Goal: Information Seeking & Learning: Compare options

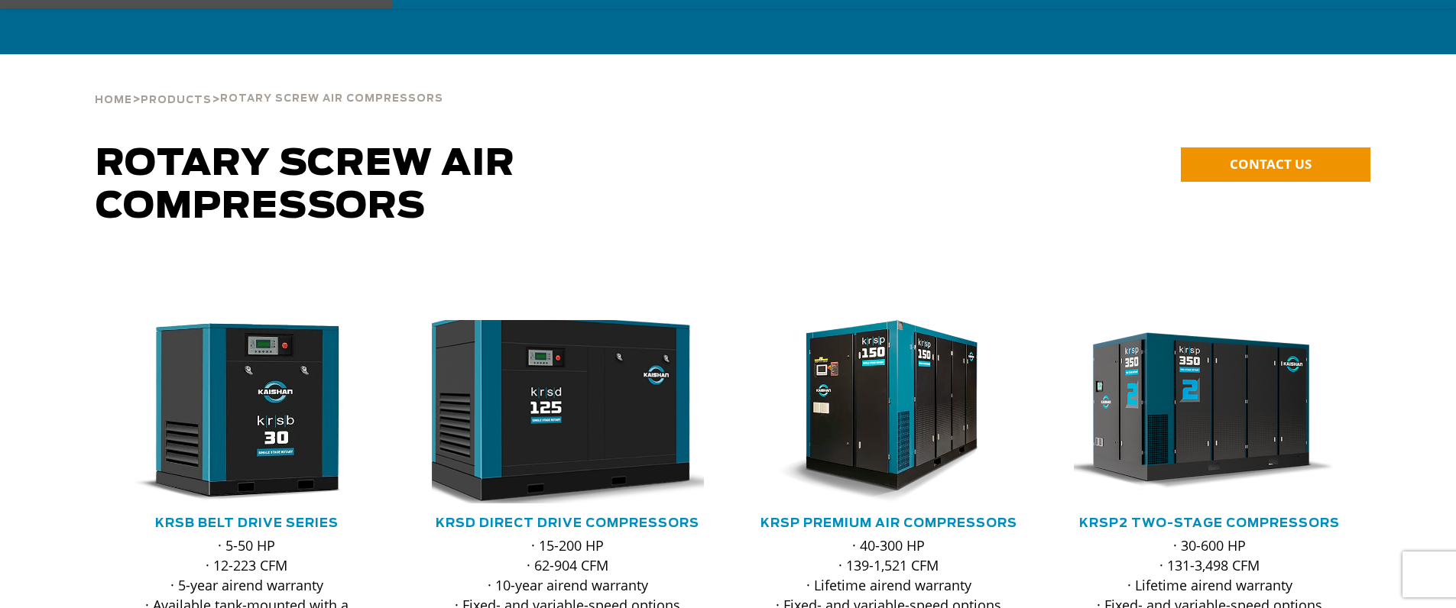
scroll to position [153, 0]
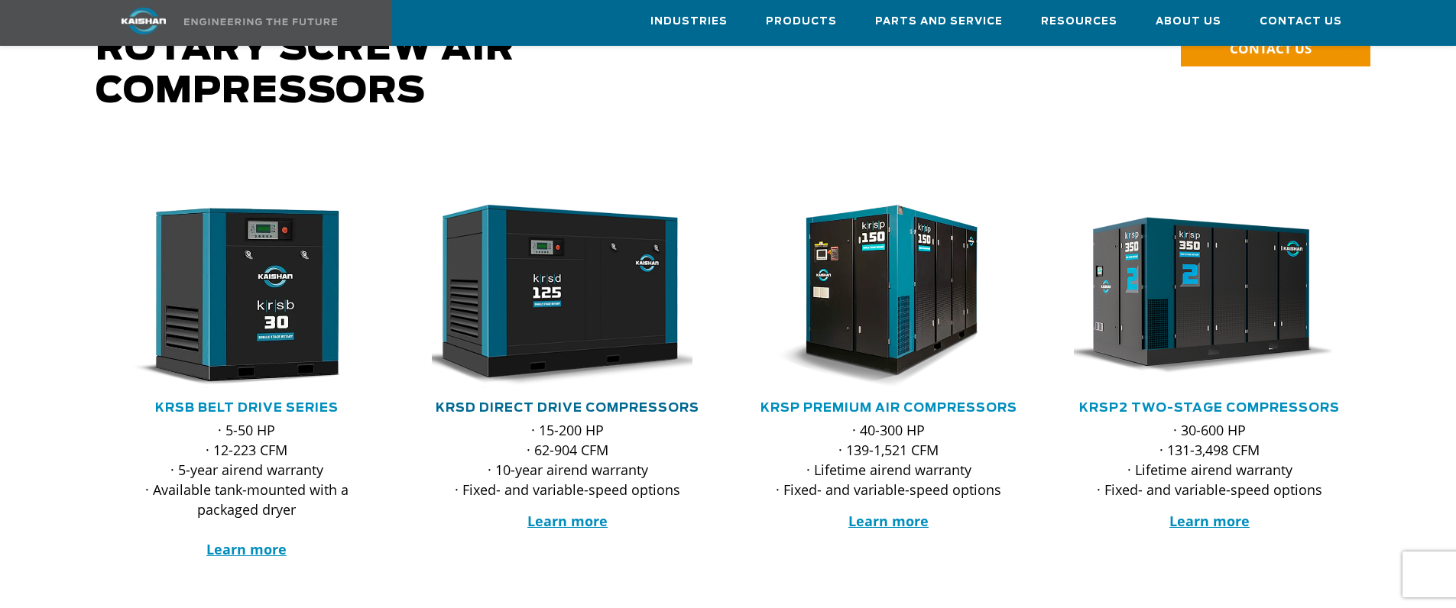
click at [556, 402] on link "KRSD Direct Drive Compressors" at bounding box center [568, 408] width 264 height 12
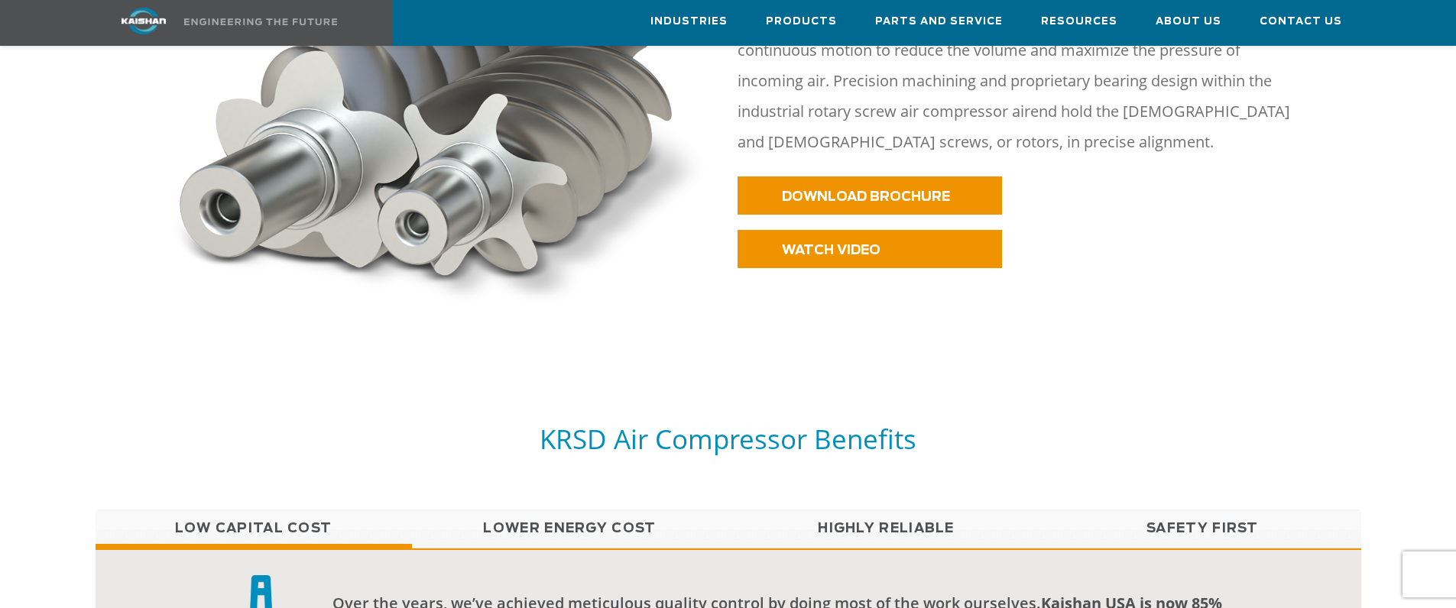
scroll to position [1070, 0]
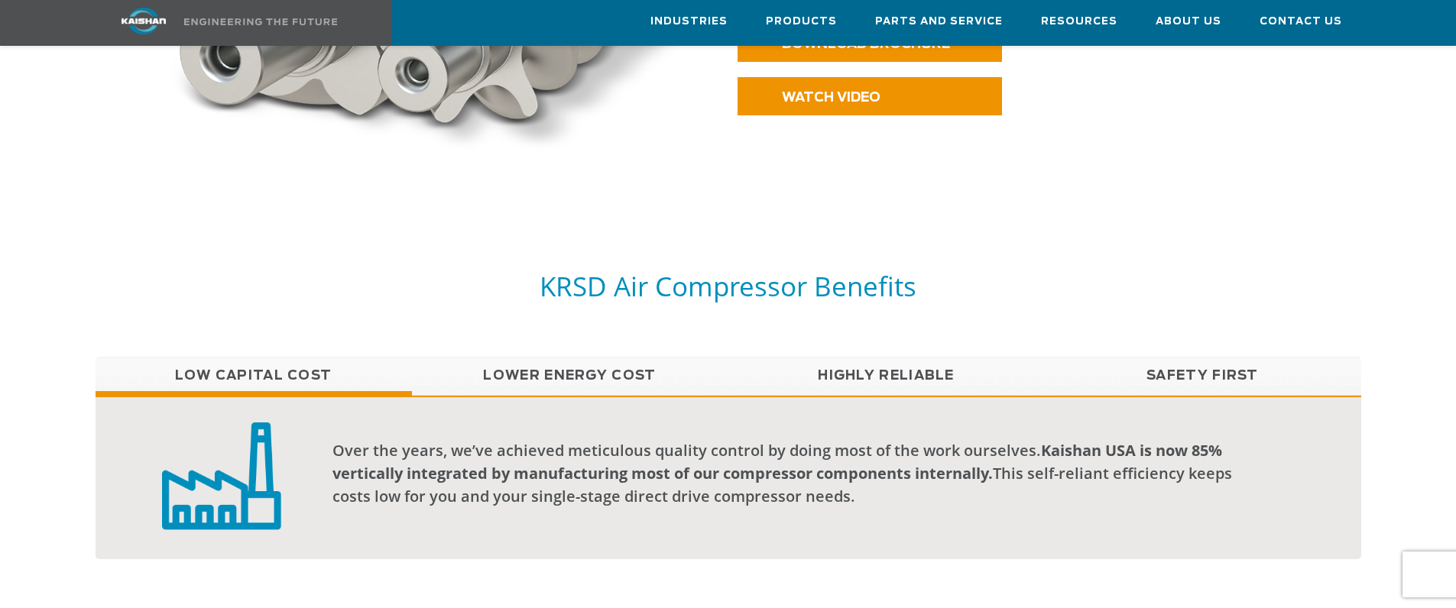
click at [871, 361] on link "Highly Reliable" at bounding box center [886, 376] width 316 height 38
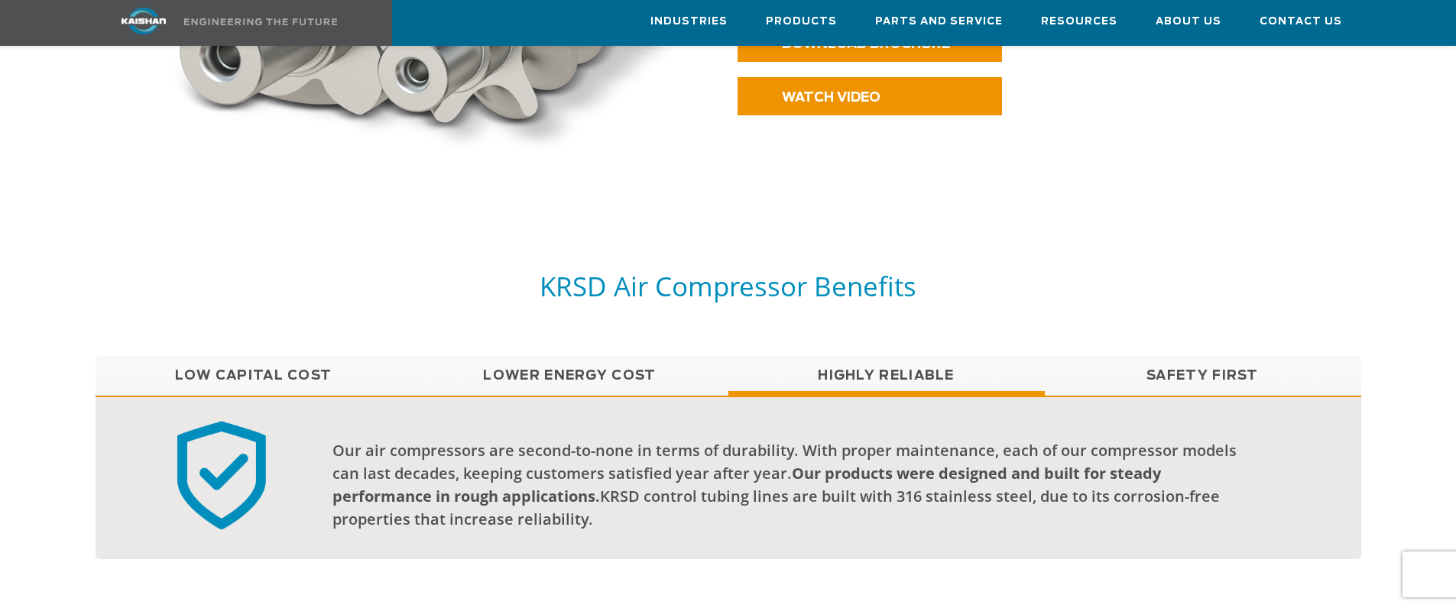
click at [601, 357] on link "Lower Energy Cost" at bounding box center [570, 376] width 316 height 38
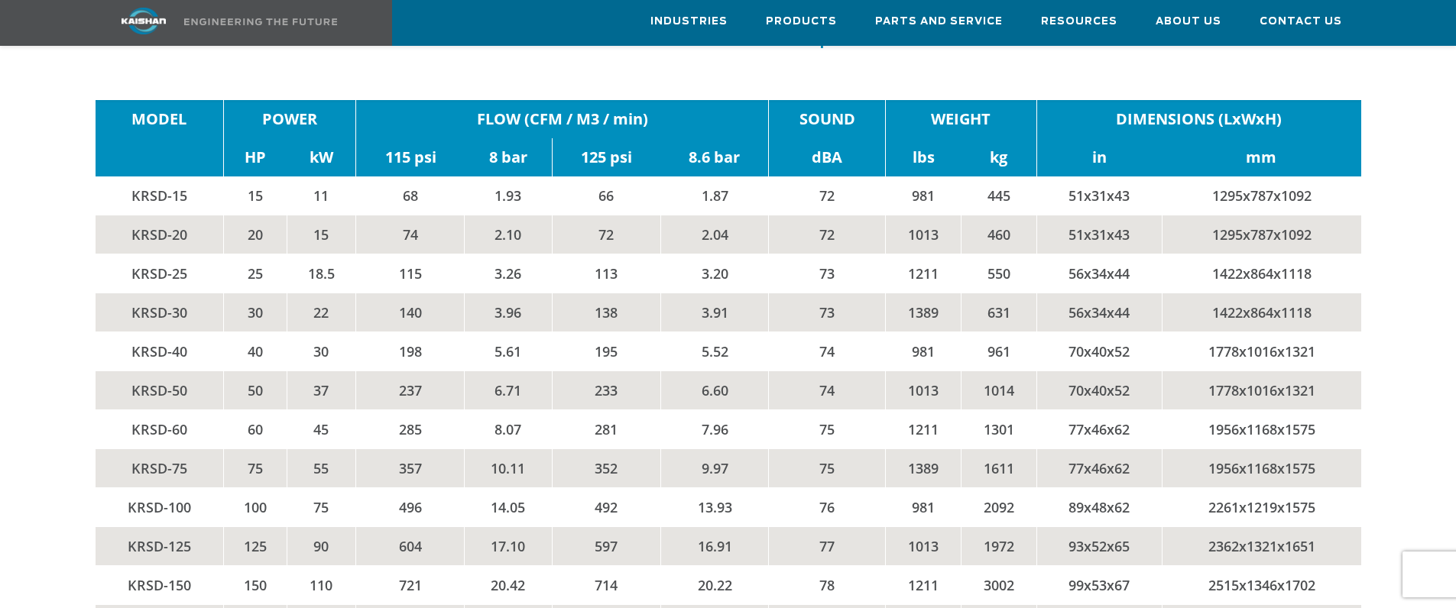
scroll to position [2598, 0]
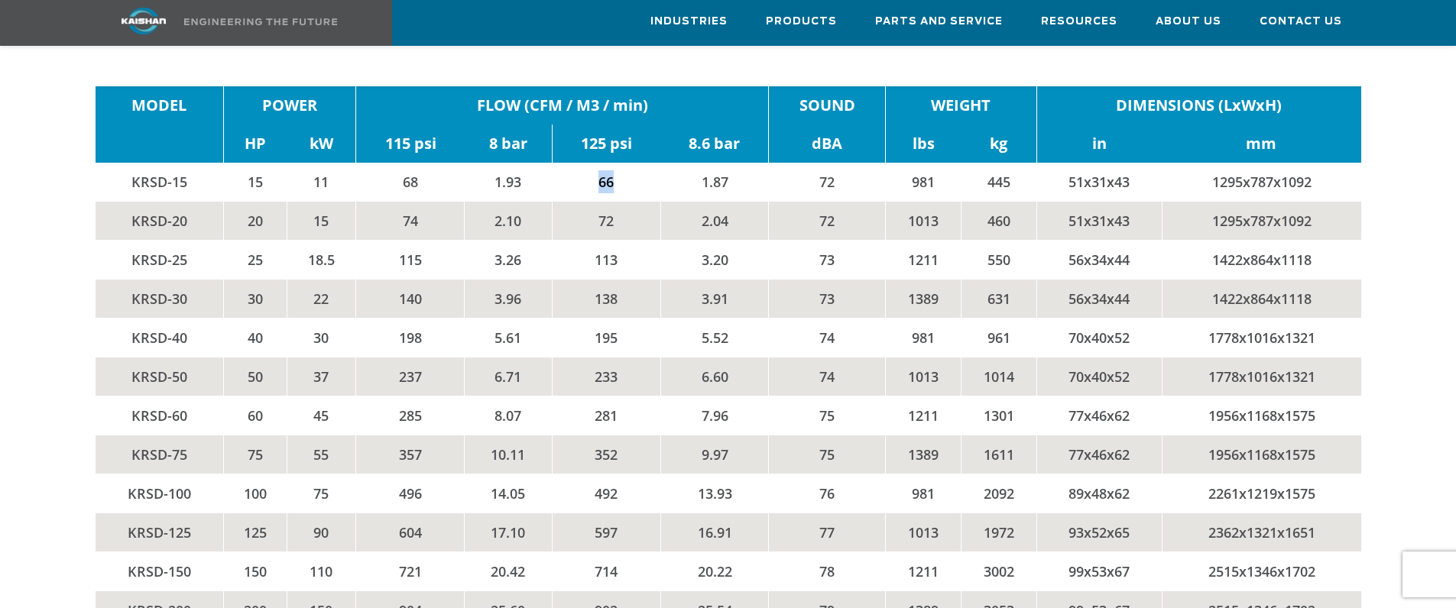
drag, startPoint x: 625, startPoint y: 160, endPoint x: 585, endPoint y: 159, distance: 39.8
click at [585, 163] on td "66" at bounding box center [606, 182] width 109 height 39
click at [733, 163] on td "1.87" at bounding box center [714, 182] width 109 height 39
drag, startPoint x: 734, startPoint y: 158, endPoint x: 715, endPoint y: 159, distance: 19.9
click at [715, 163] on td "1.87" at bounding box center [714, 182] width 109 height 39
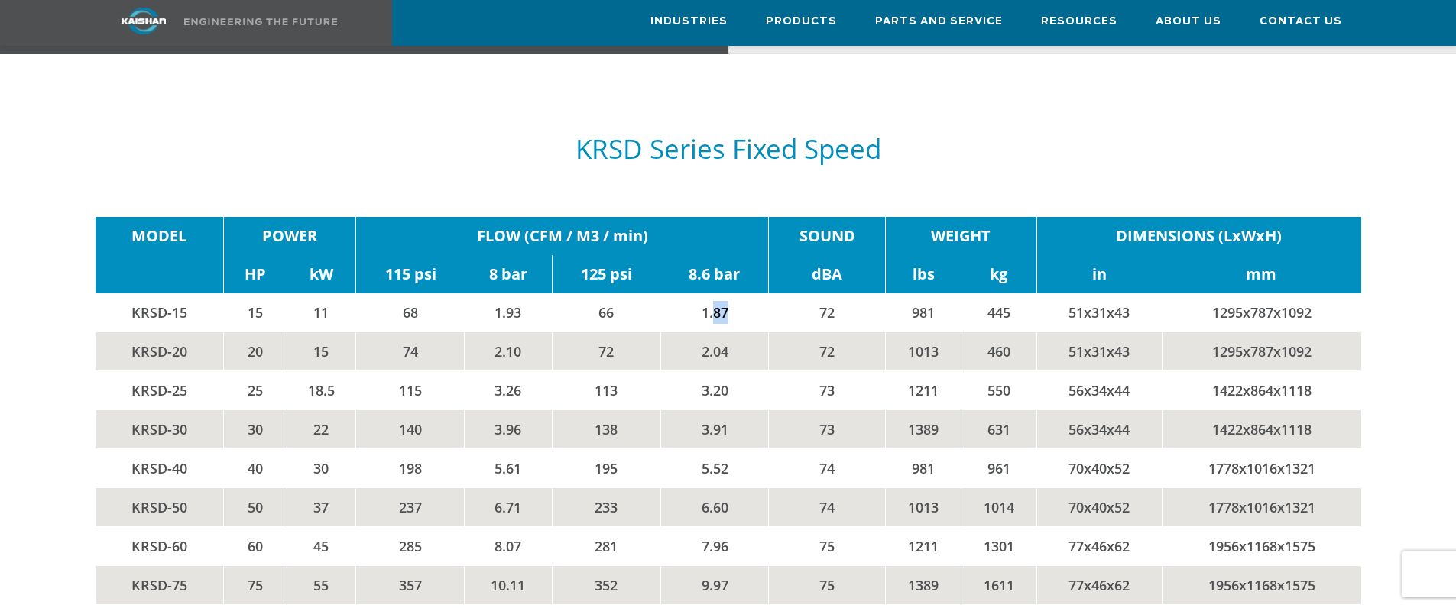
scroll to position [2445, 0]
